Goal: Task Accomplishment & Management: Use online tool/utility

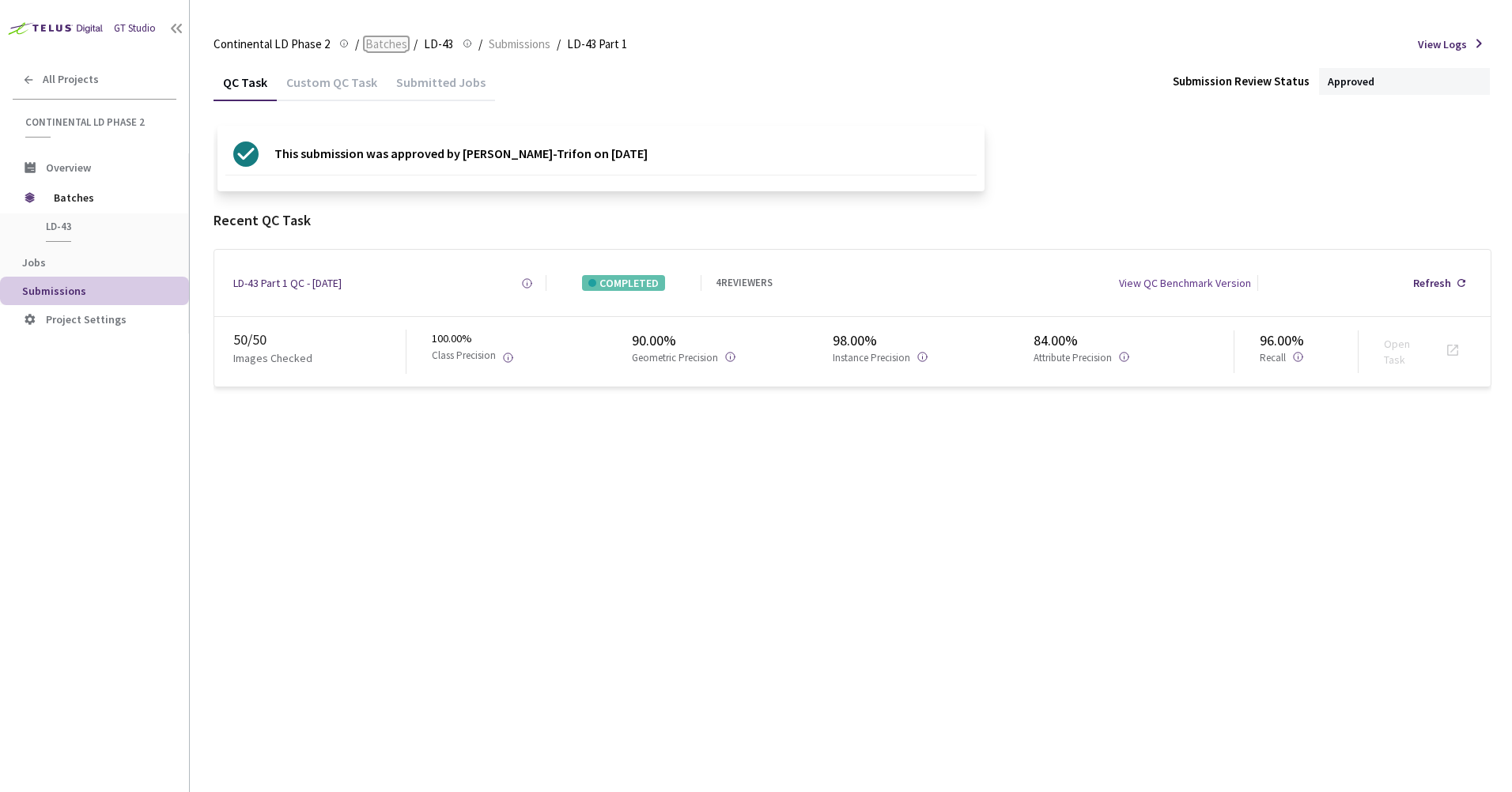
click at [397, 42] on span "Batches" at bounding box center [386, 44] width 42 height 19
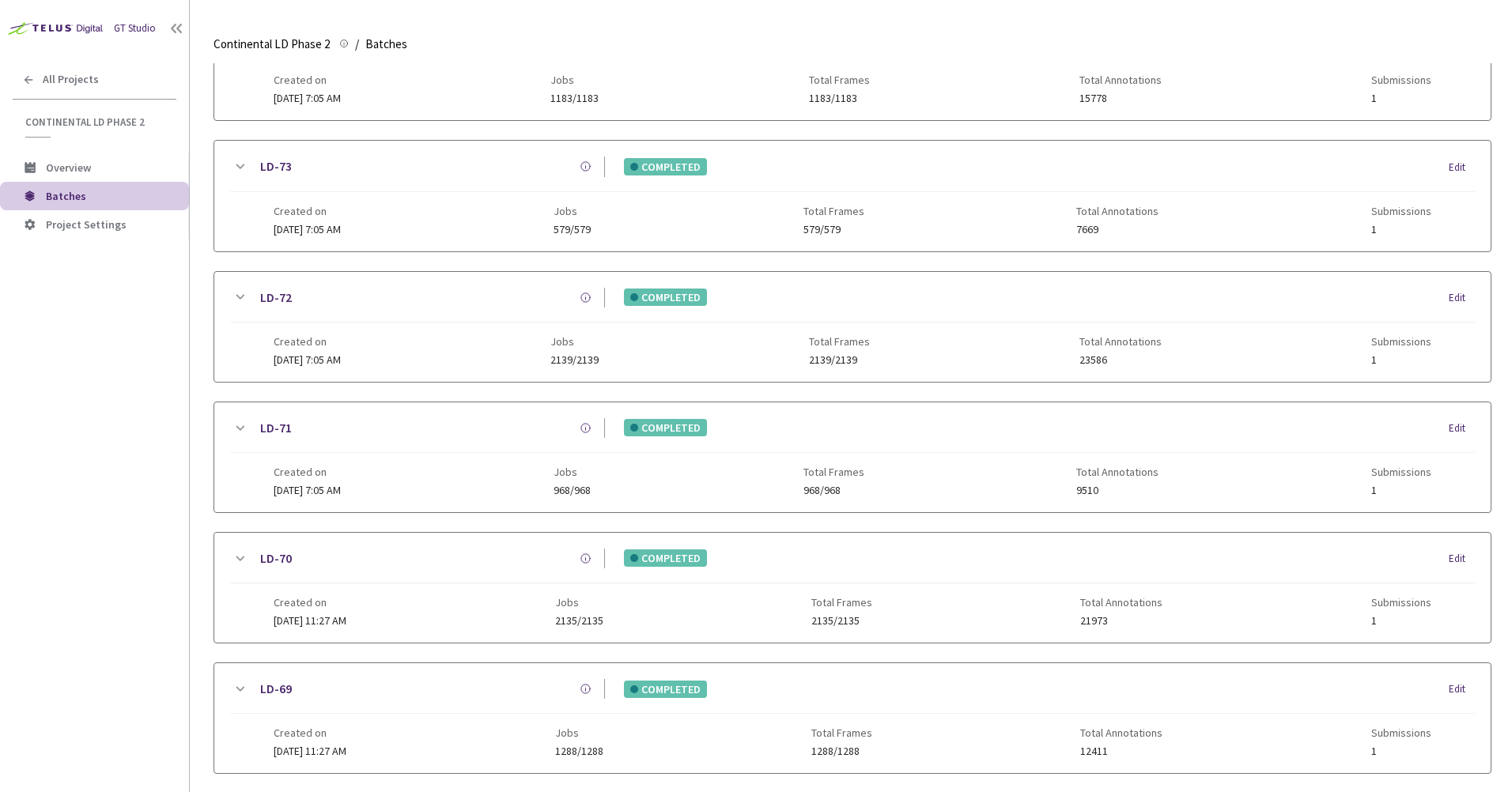
scroll to position [832, 0]
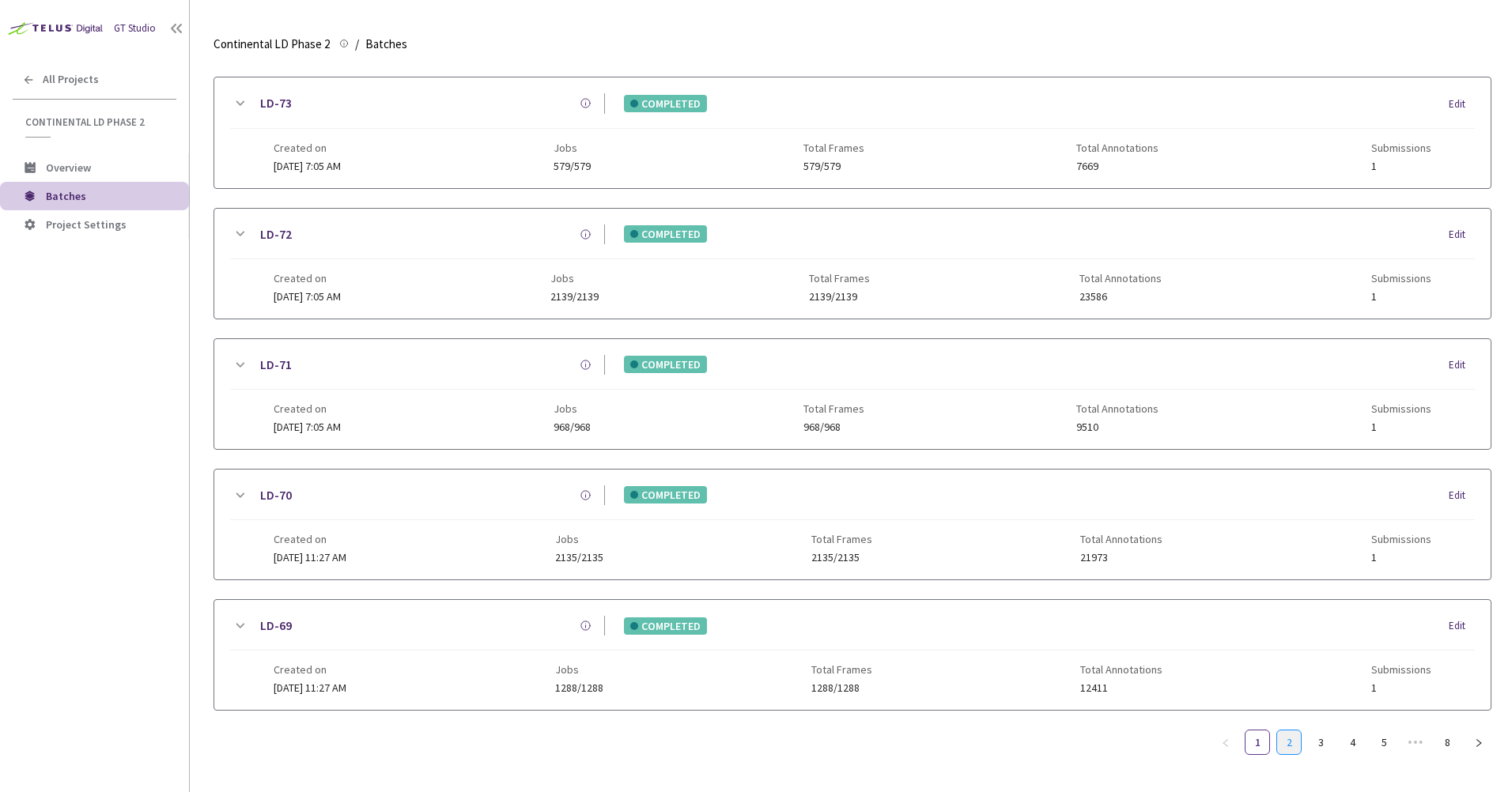
click at [1283, 731] on link "2" at bounding box center [1288, 742] width 24 height 24
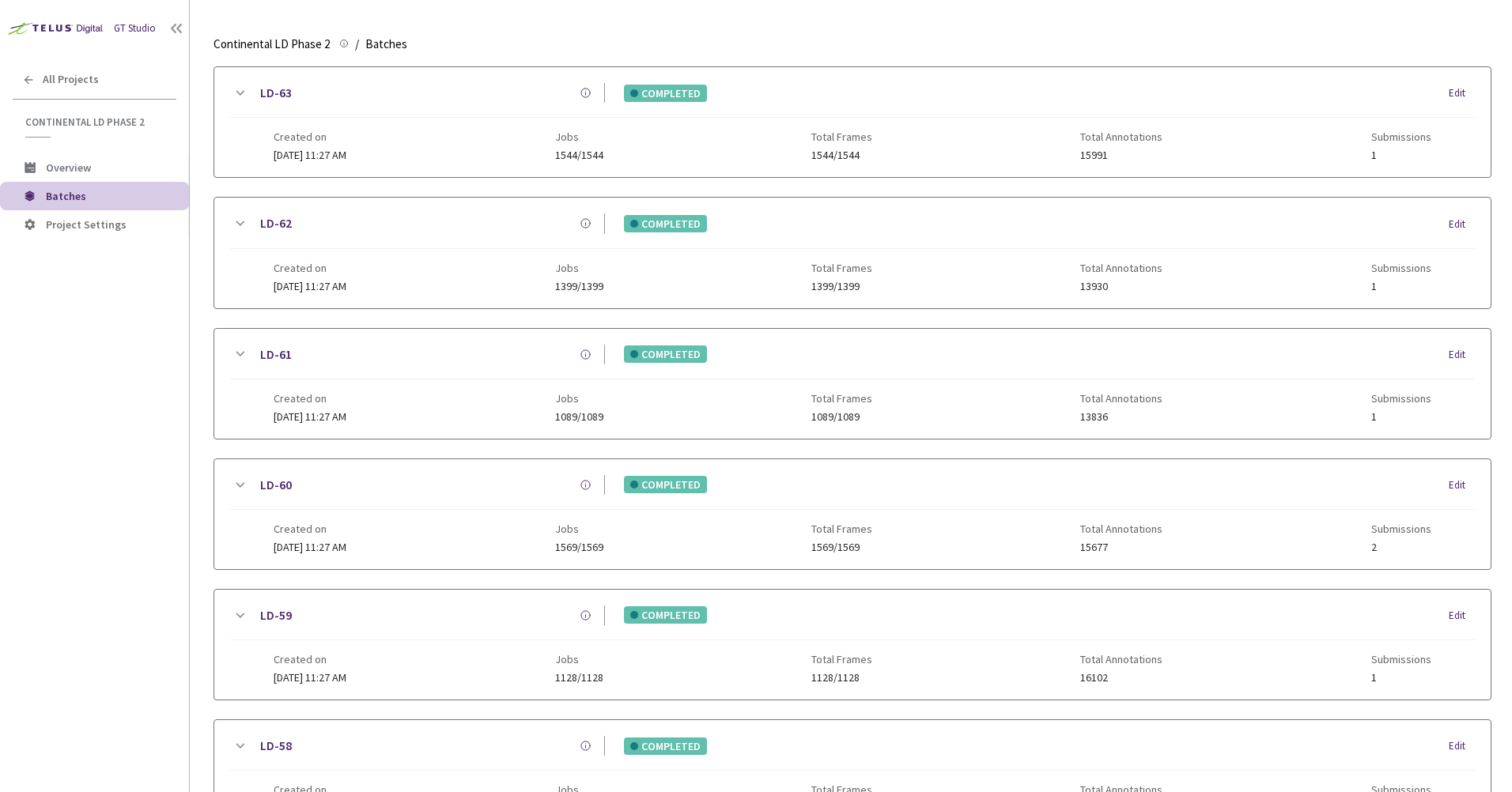
scroll to position [820, 0]
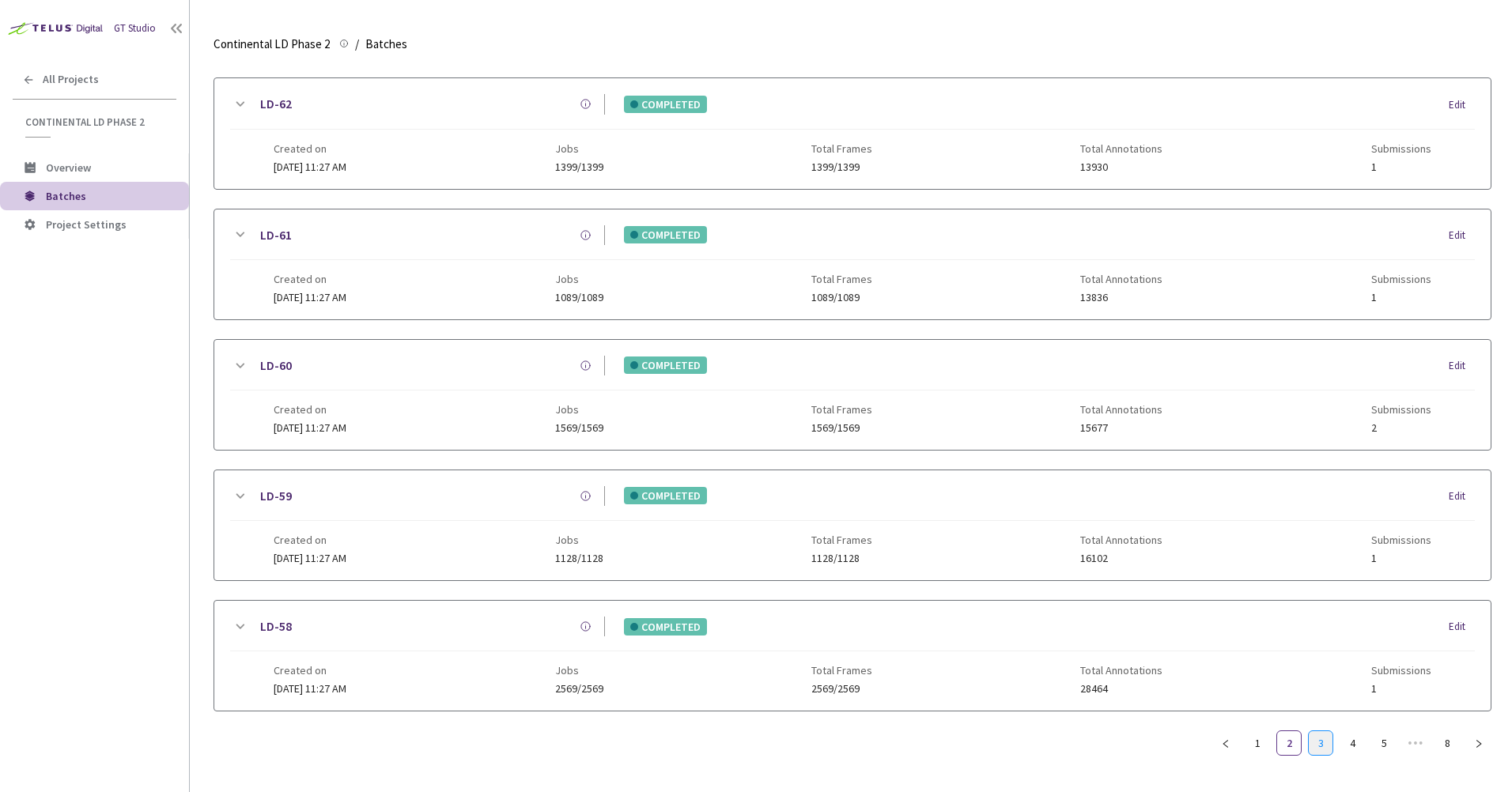
click at [1314, 736] on link "3" at bounding box center [1320, 742] width 24 height 24
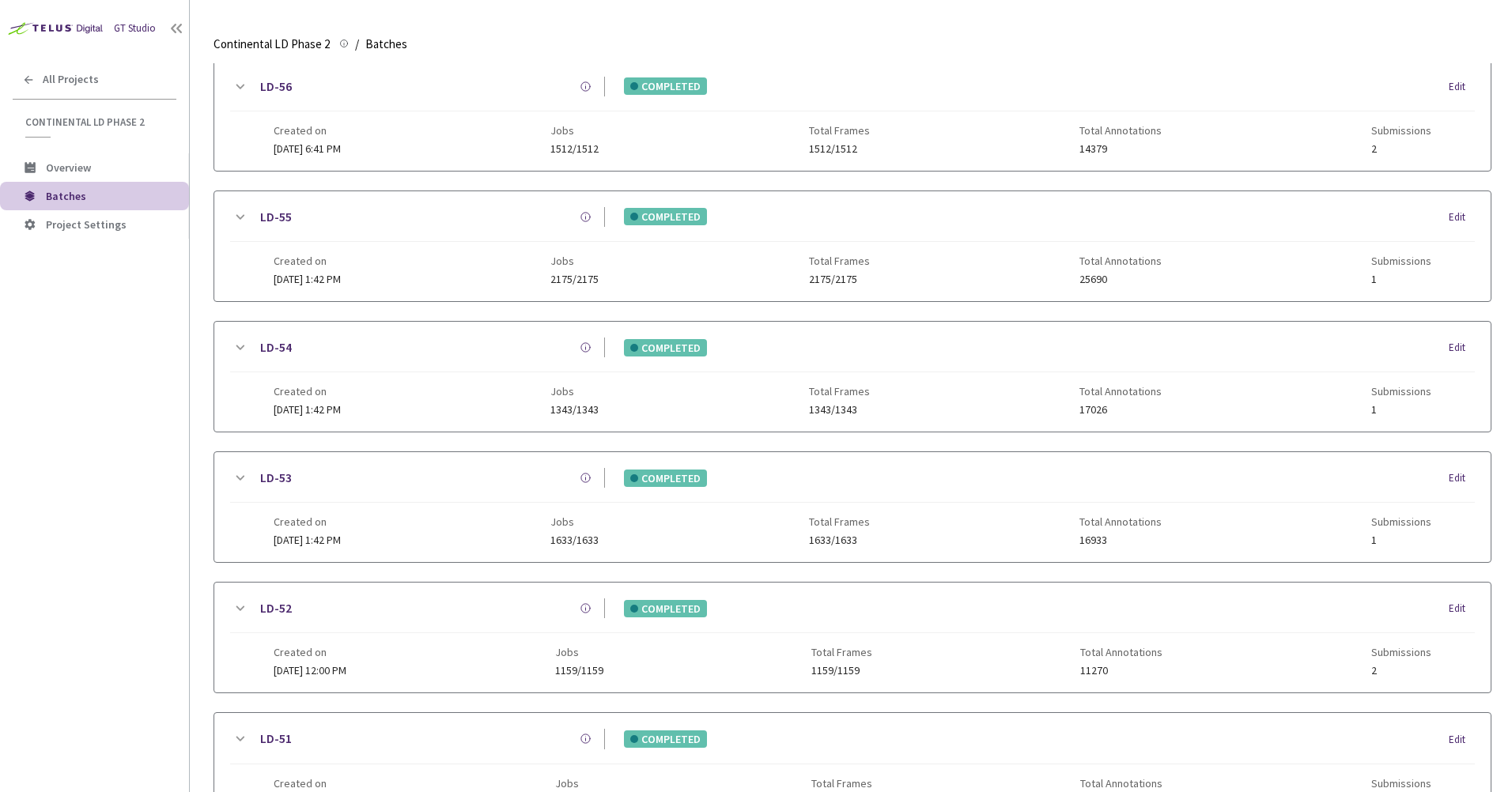
scroll to position [108, 0]
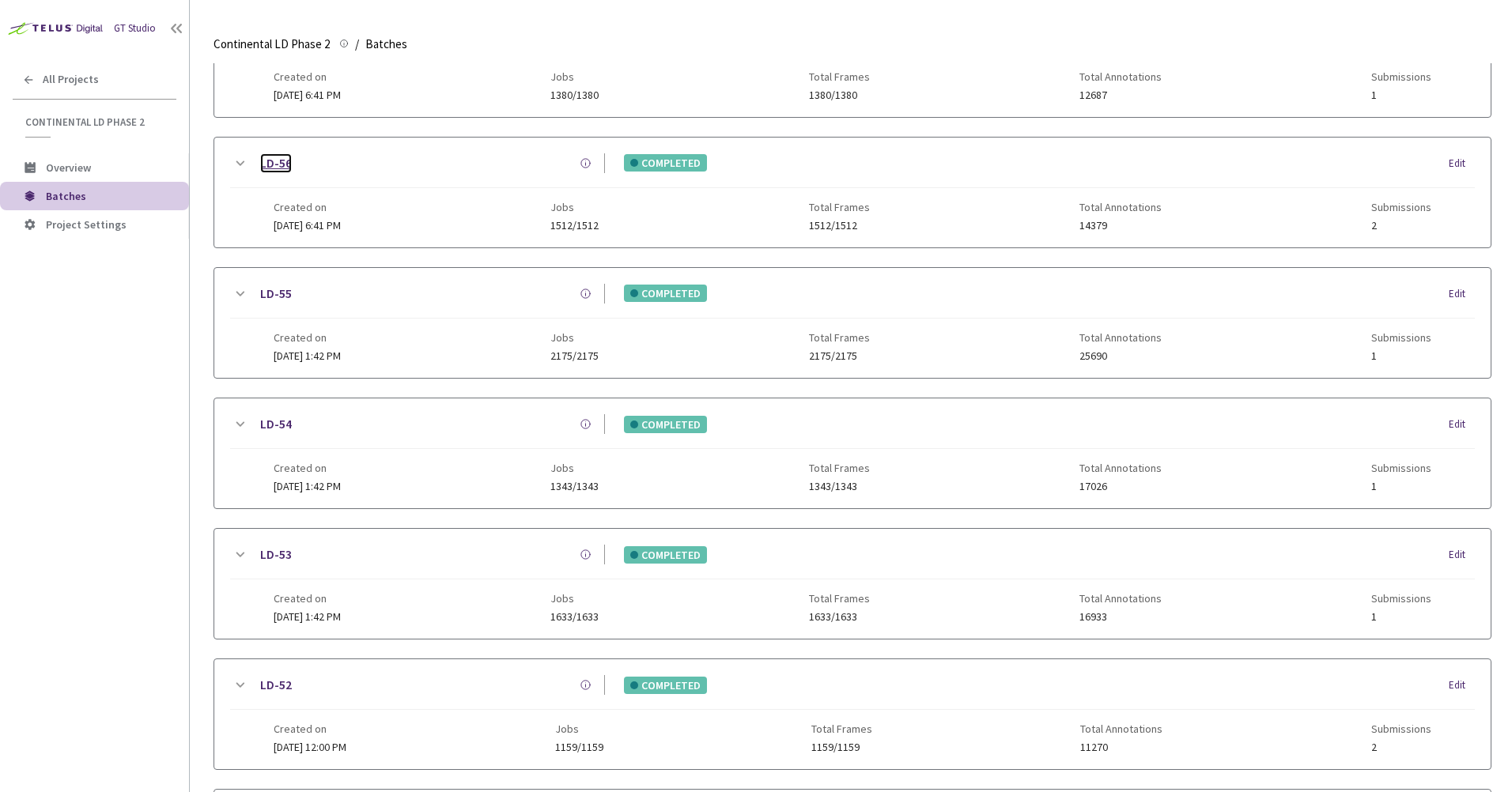
click at [263, 163] on link "LD-56" at bounding box center [277, 163] width 32 height 20
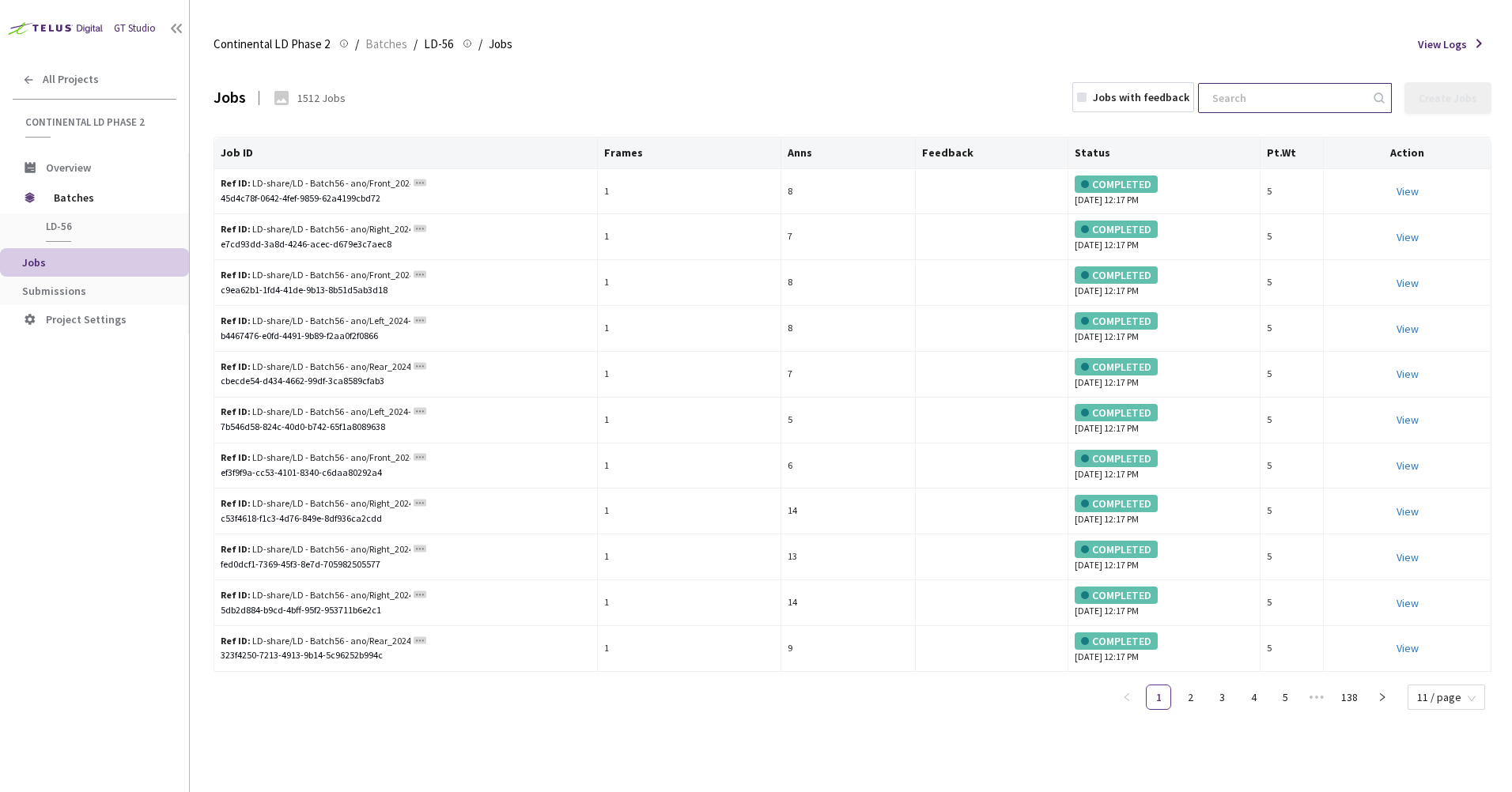
click at [1324, 91] on input at bounding box center [1286, 98] width 168 height 28
click at [1243, 92] on input at bounding box center [1286, 98] width 168 height 28
paste input "1716199869303263"
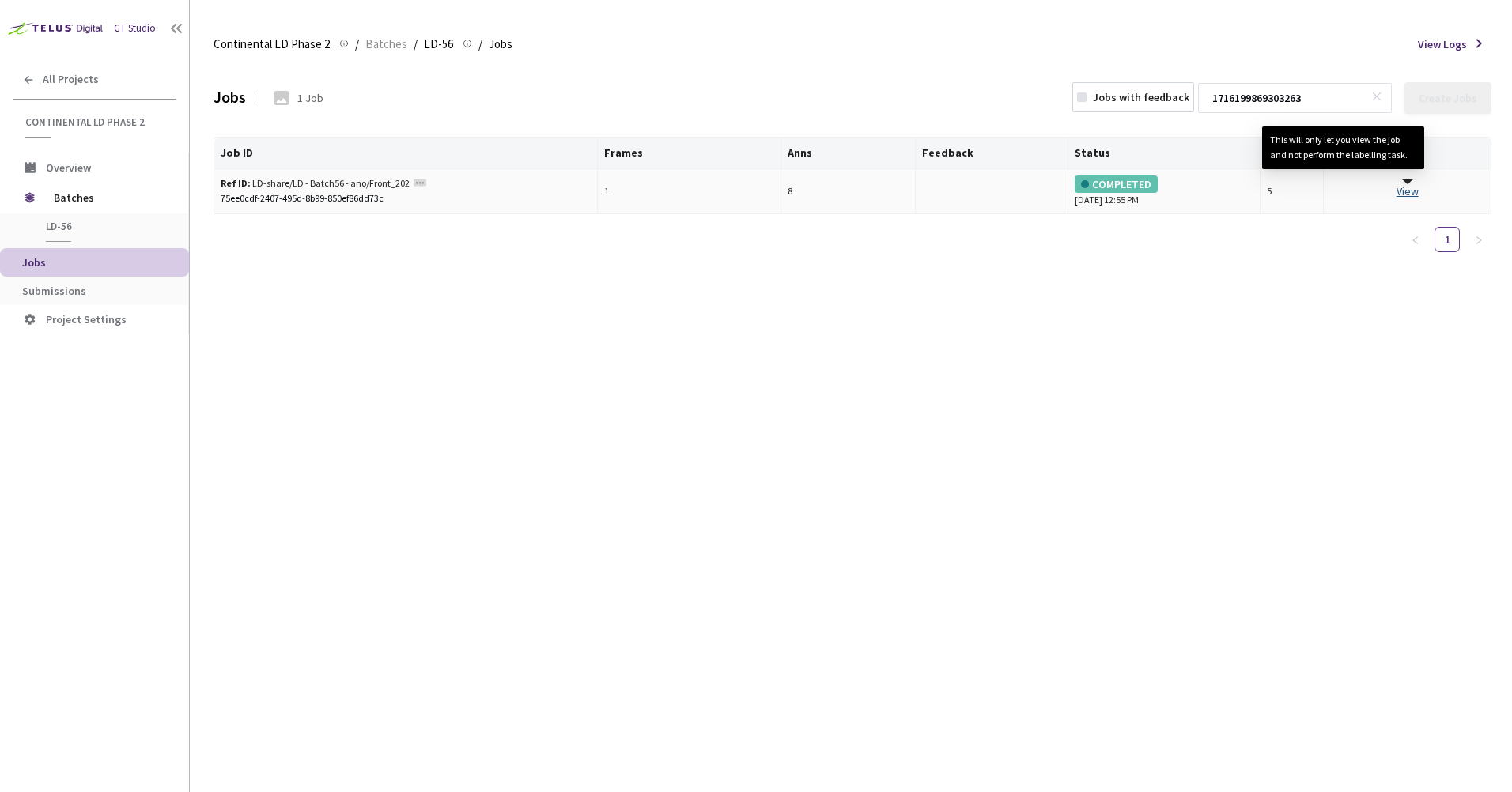
type input "1716199869303263"
click at [1409, 191] on link "View This will only let you view the job and not perform the labelling task." at bounding box center [1408, 191] width 23 height 14
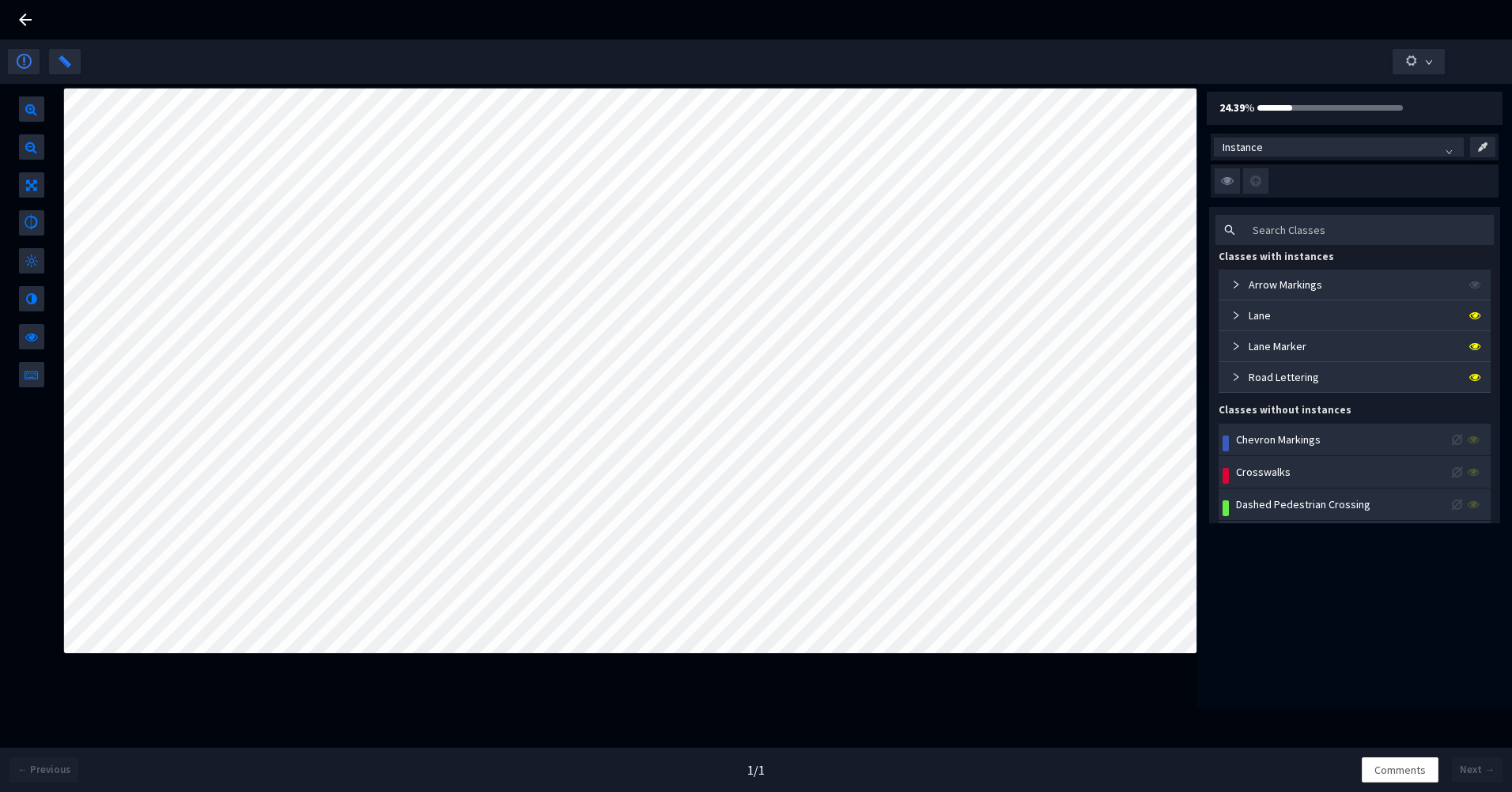
click at [1227, 309] on div "Lane" at bounding box center [1248, 315] width 46 height 17
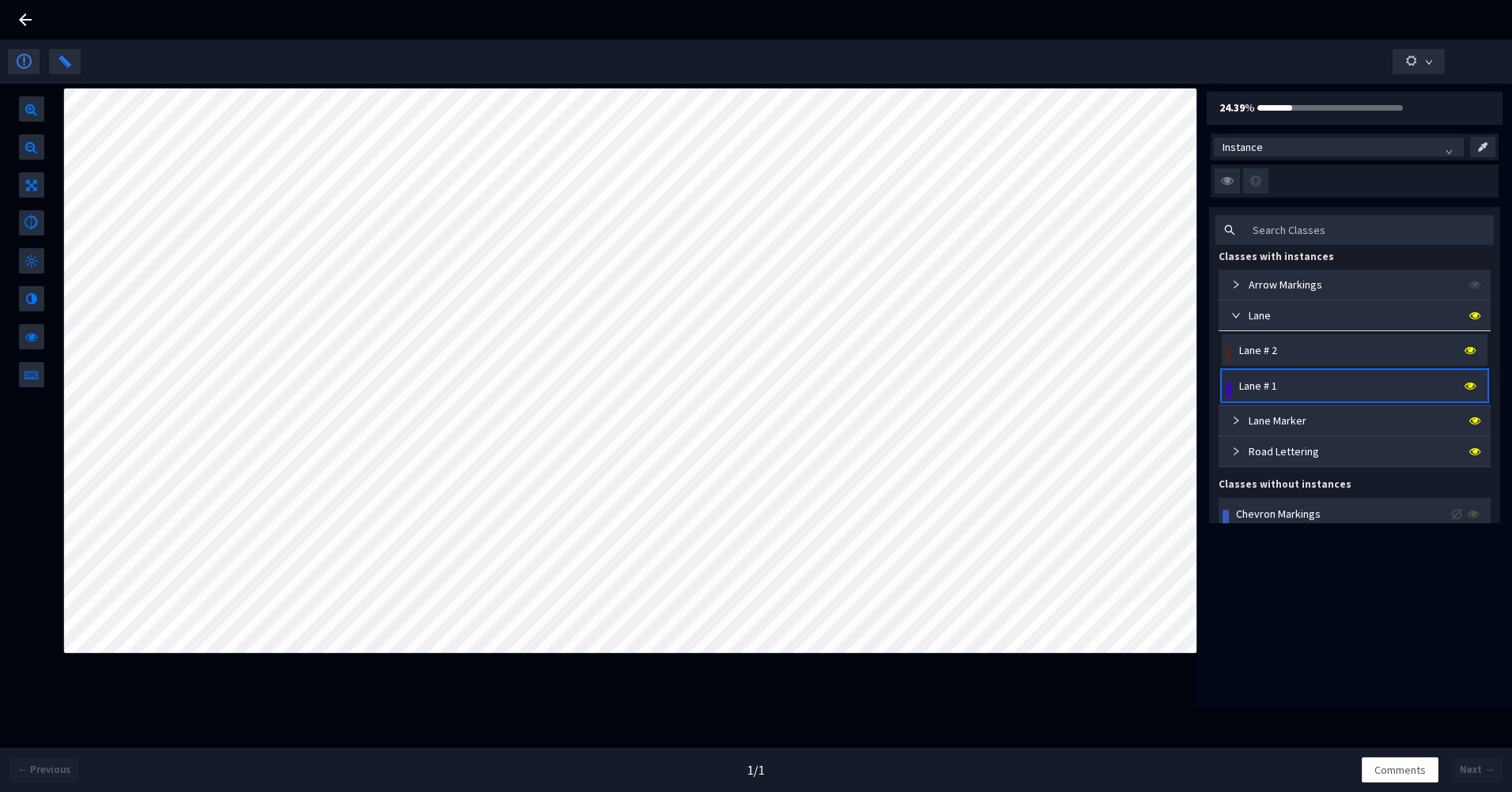
click at [1251, 354] on div "Lane # 2" at bounding box center [1258, 350] width 38 height 17
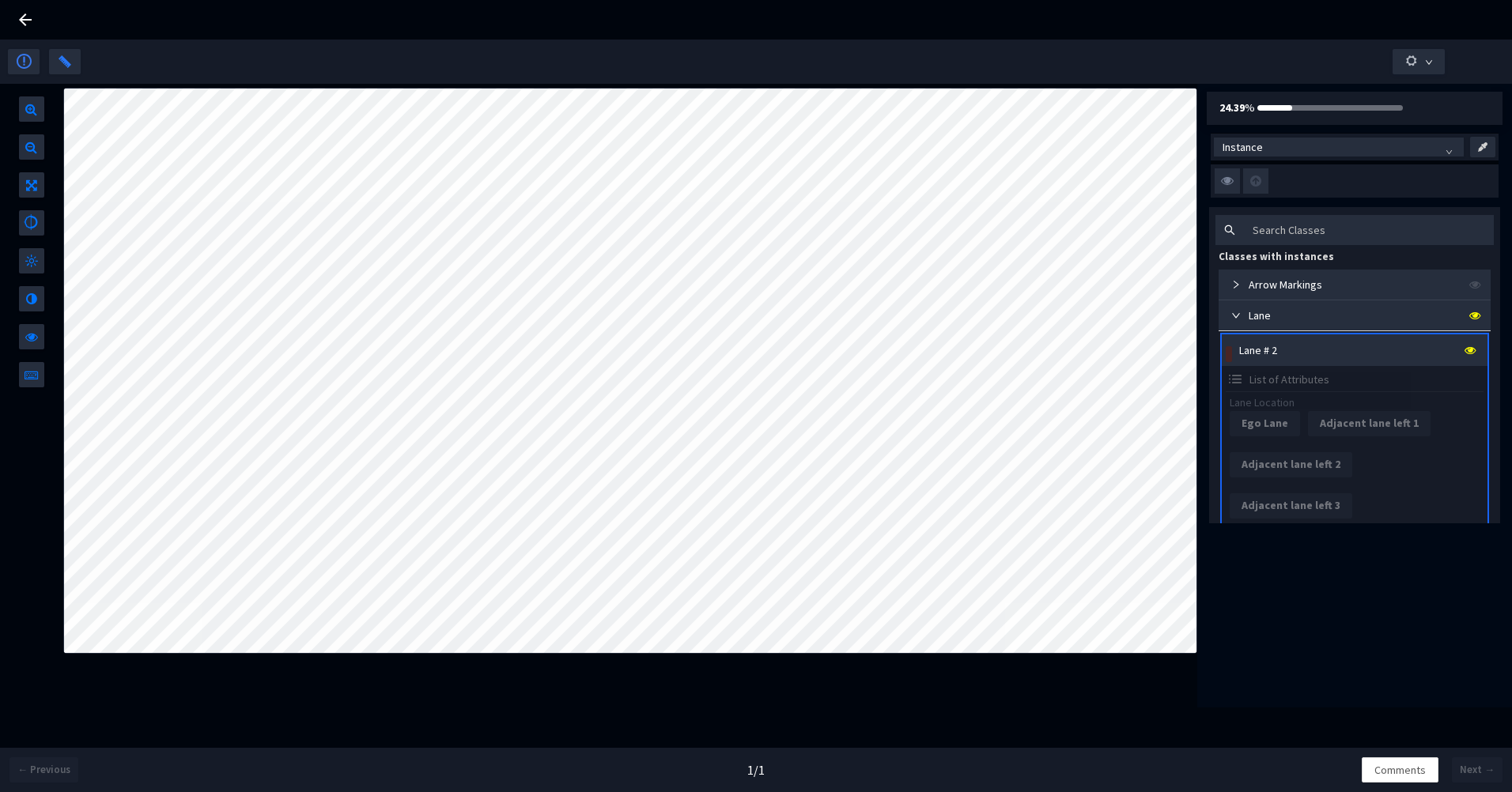
click at [1265, 343] on div "Lane # 2" at bounding box center [1258, 350] width 38 height 17
